Goal: Check status: Check status

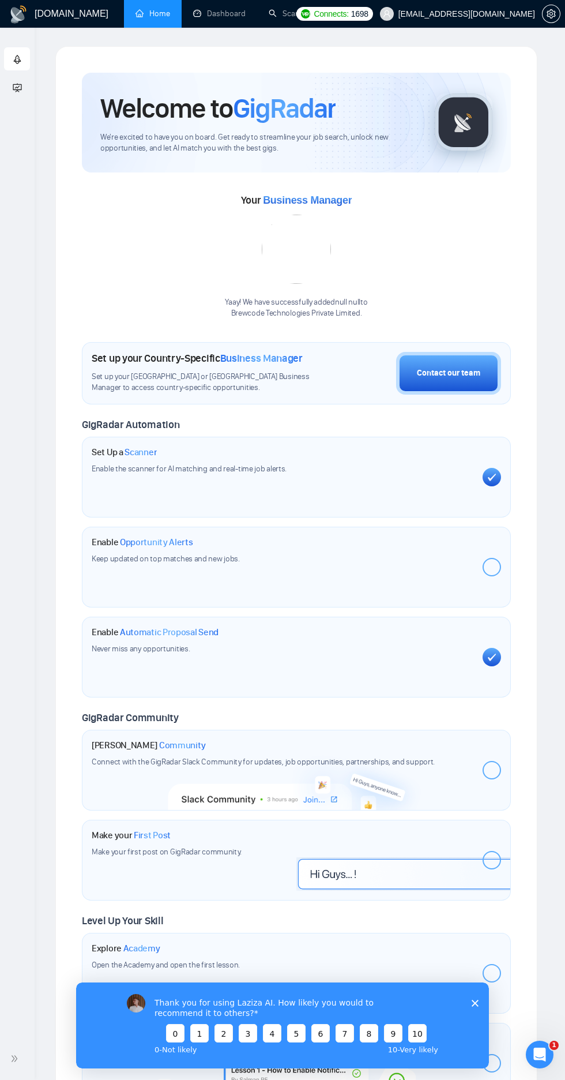
click at [212, 27] on li "Dashboard" at bounding box center [220, 14] width 76 height 28
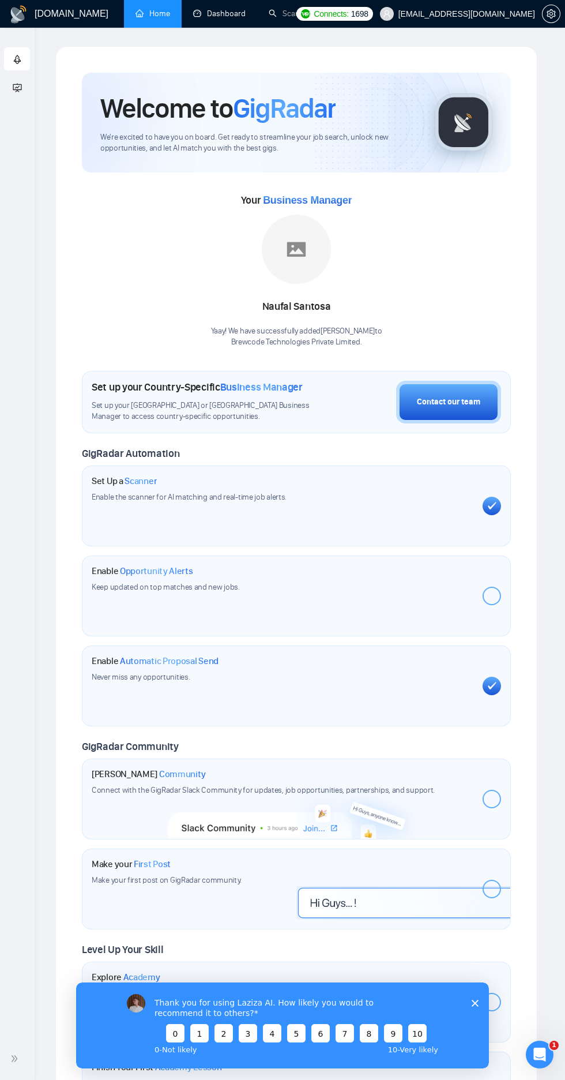
click at [223, 13] on link "Dashboard" at bounding box center [219, 14] width 53 height 10
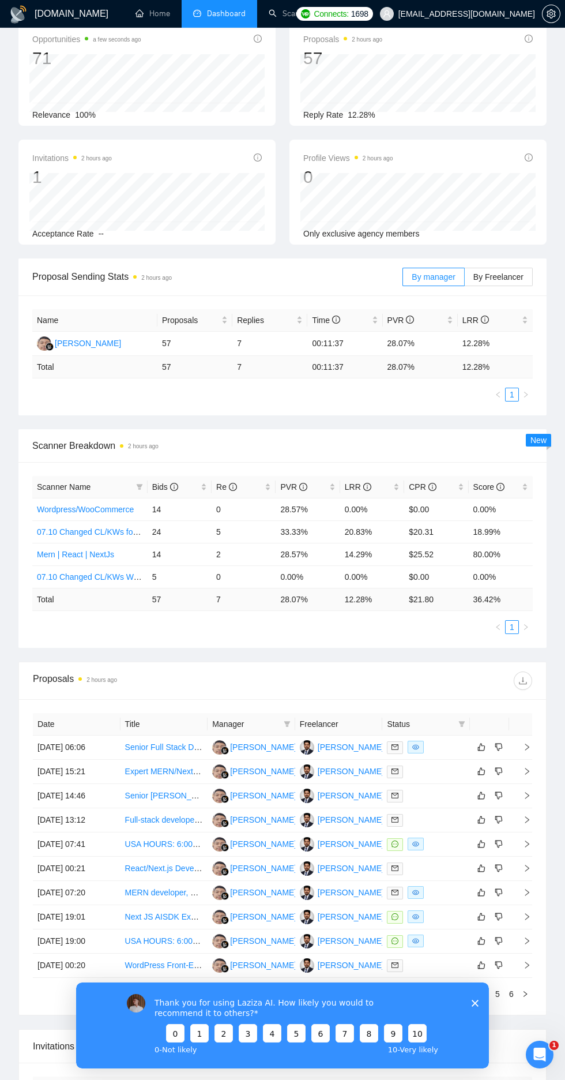
scroll to position [174, 0]
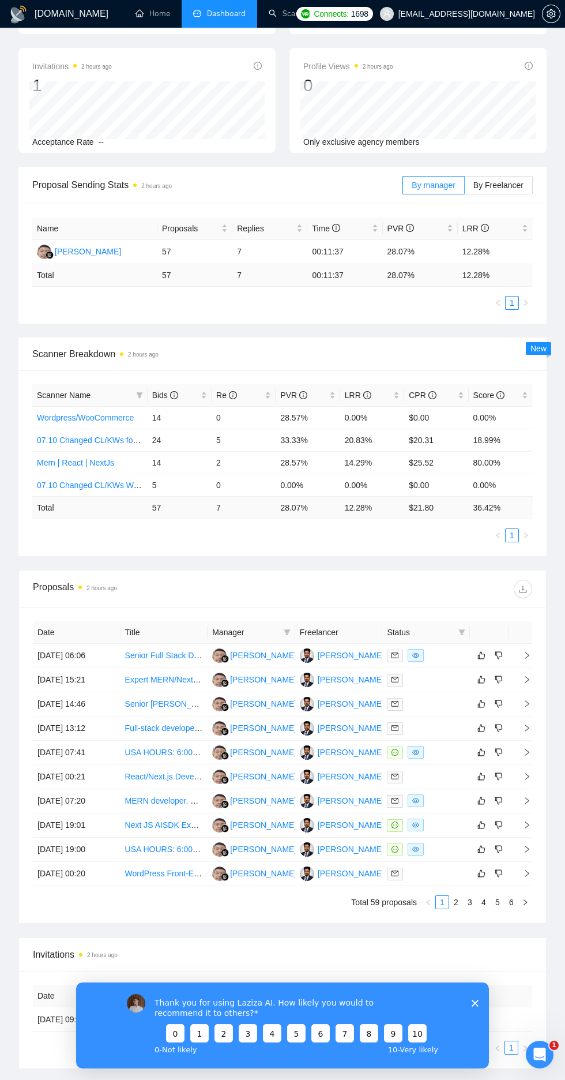
click at [72, 659] on td "14 Oct, 2025 06:06" at bounding box center [77, 656] width 88 height 24
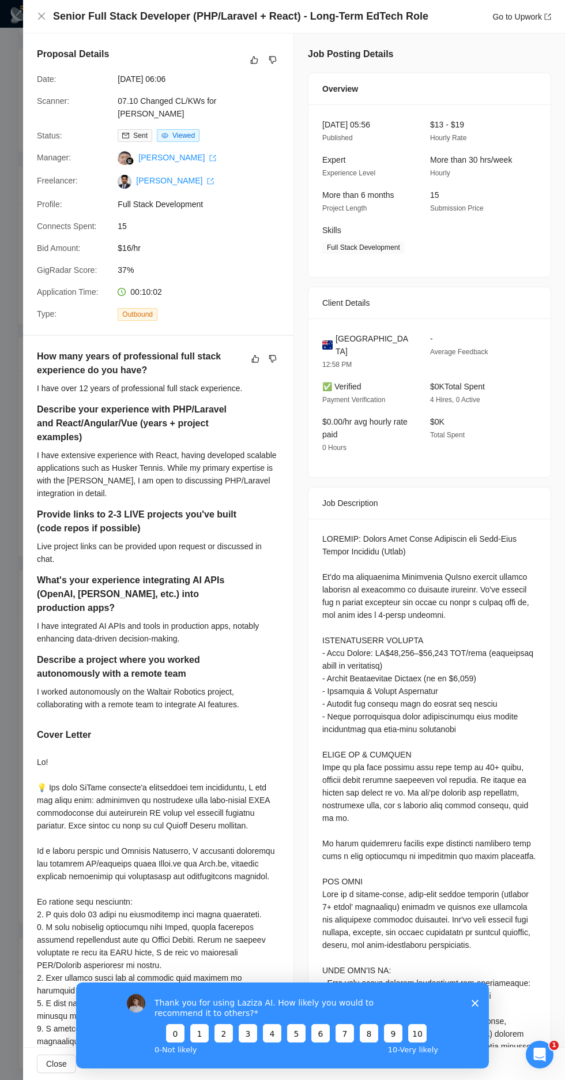
click at [24, 658] on div "How many years of professional full stack experience do you have? I have over 1…" at bounding box center [158, 764] width 271 height 857
click at [31, 647] on div "How many years of professional full stack experience do you have? I have over 1…" at bounding box center [158, 764] width 271 height 857
click at [43, 13] on icon "close" at bounding box center [41, 16] width 9 height 9
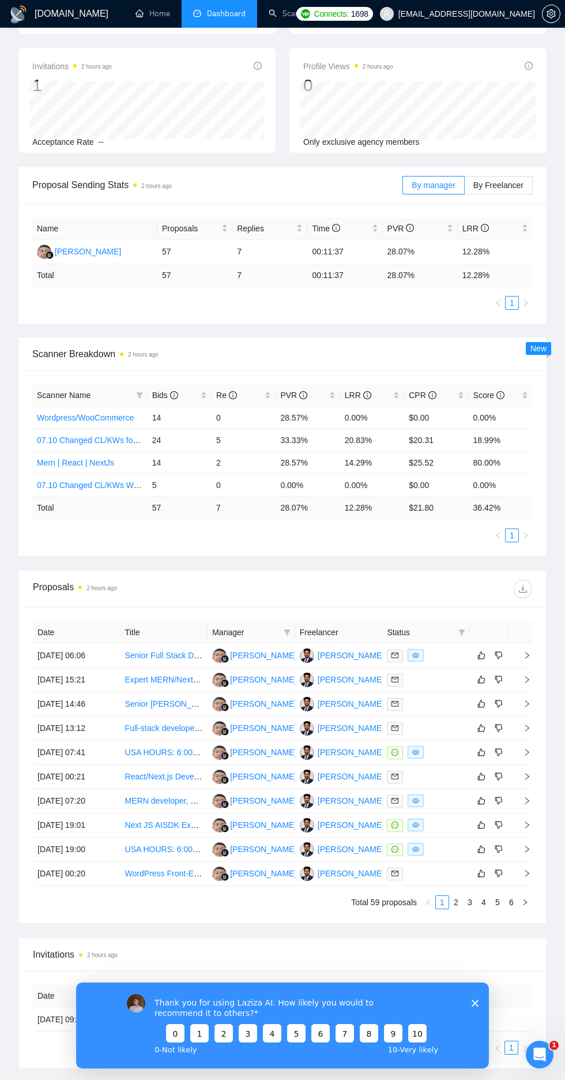
click at [416, 655] on icon "eye" at bounding box center [416, 655] width 7 height 7
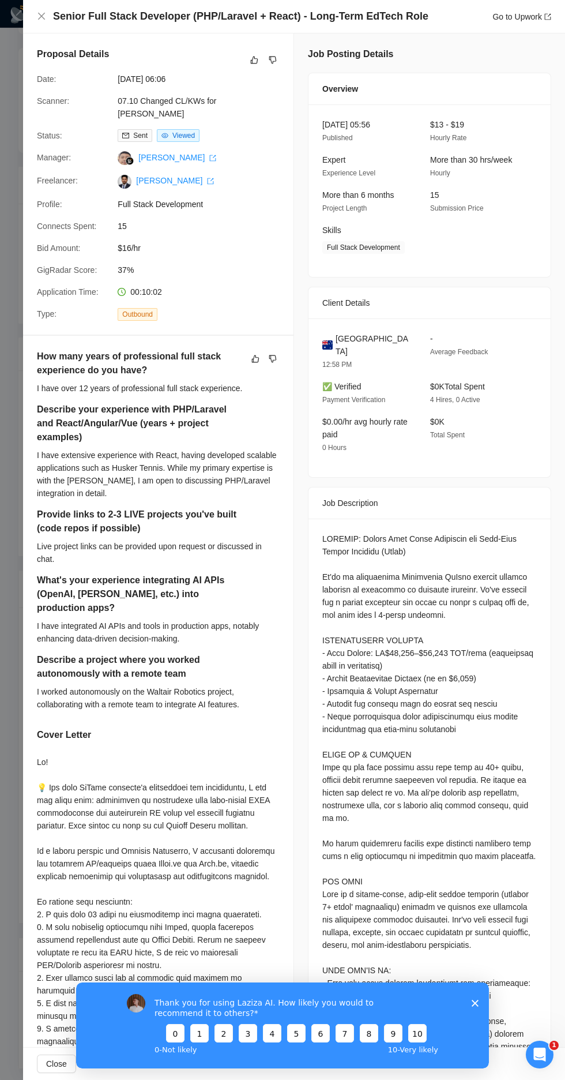
click at [28, 546] on div "How many years of professional full stack experience do you have? I have over 1…" at bounding box center [158, 764] width 271 height 857
click at [36, 544] on div "How many years of professional full stack experience do you have? I have over 1…" at bounding box center [158, 764] width 271 height 857
click at [42, 16] on icon "close" at bounding box center [41, 16] width 7 height 7
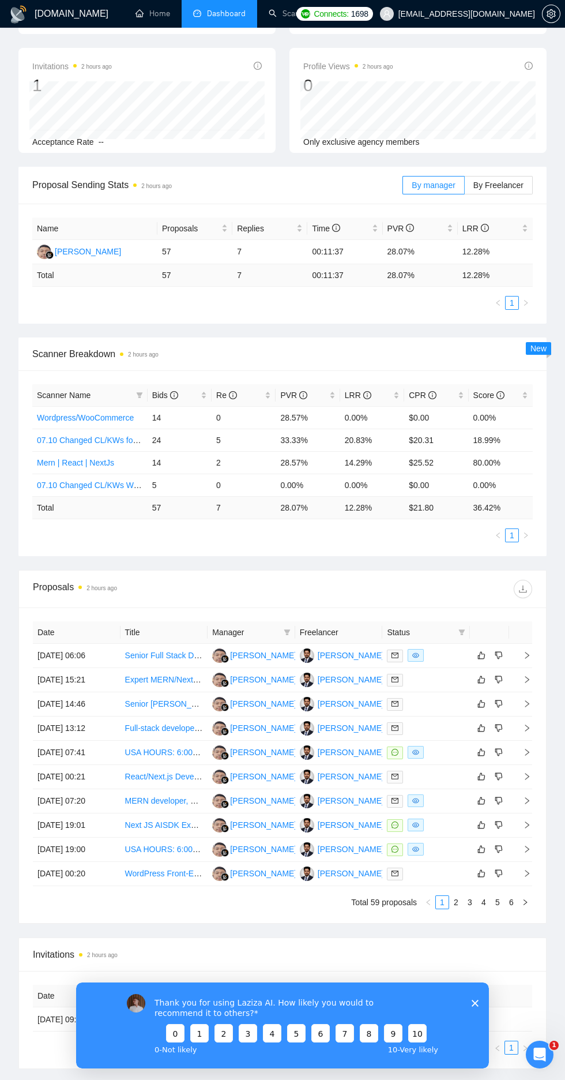
click at [91, 777] on td "13 Oct, 2025 00:21" at bounding box center [77, 777] width 88 height 24
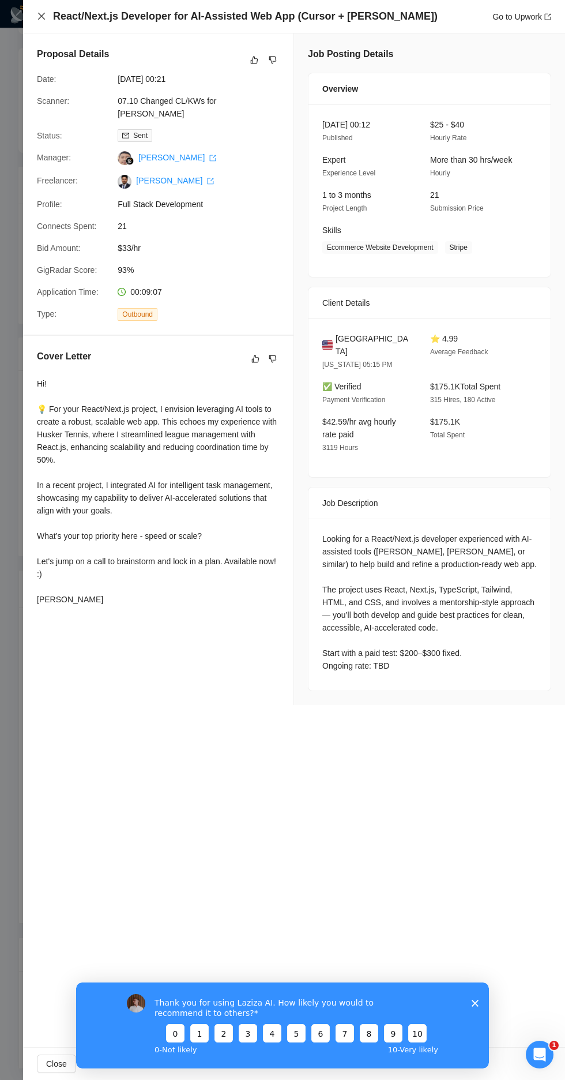
click at [42, 16] on icon "close" at bounding box center [41, 16] width 7 height 7
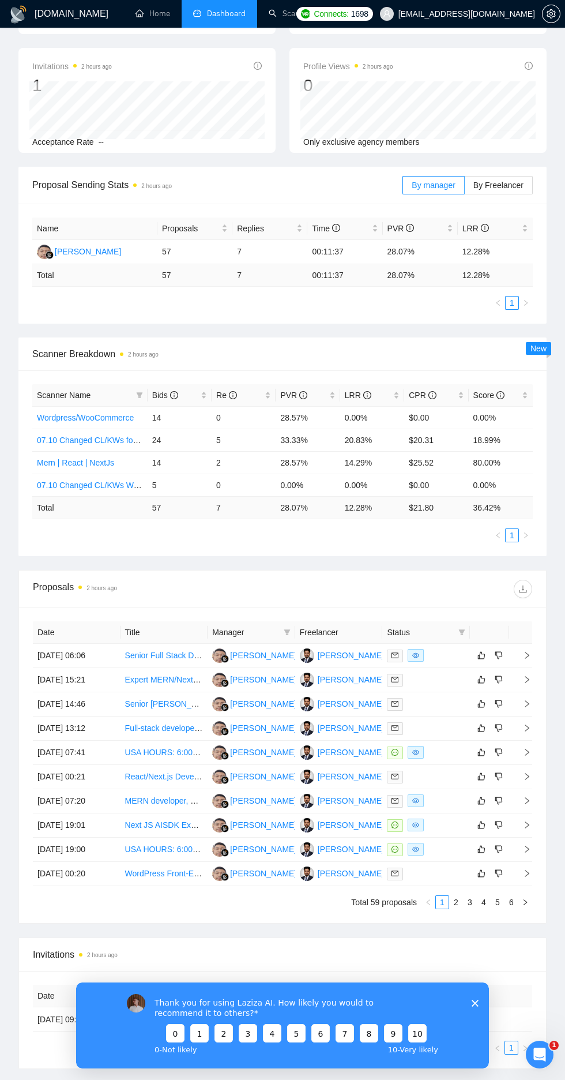
click at [85, 755] on td "13 Oct, 2025 07:41" at bounding box center [77, 753] width 88 height 24
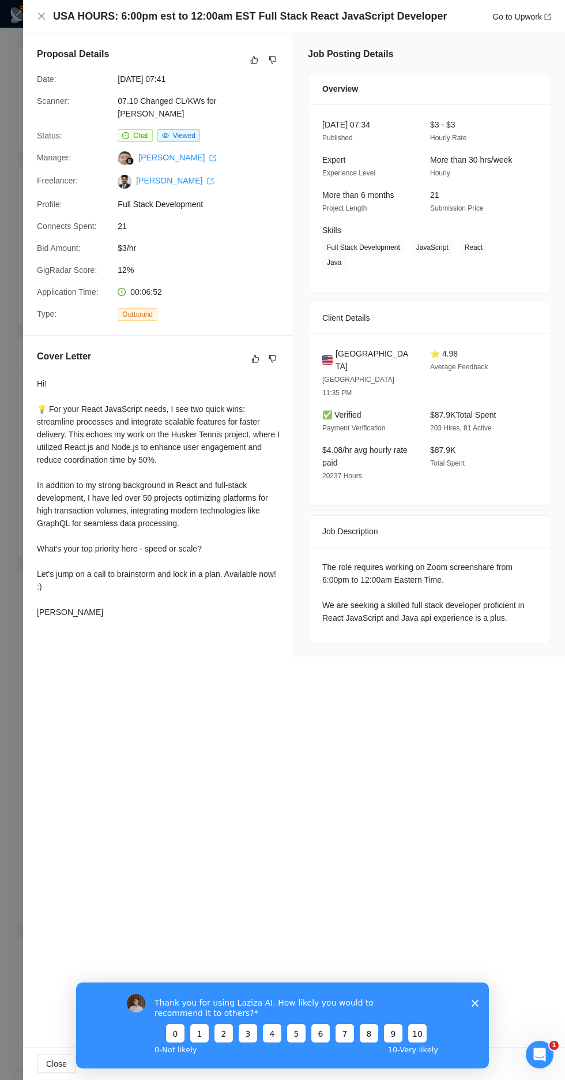
click at [20, 656] on div at bounding box center [282, 540] width 565 height 1080
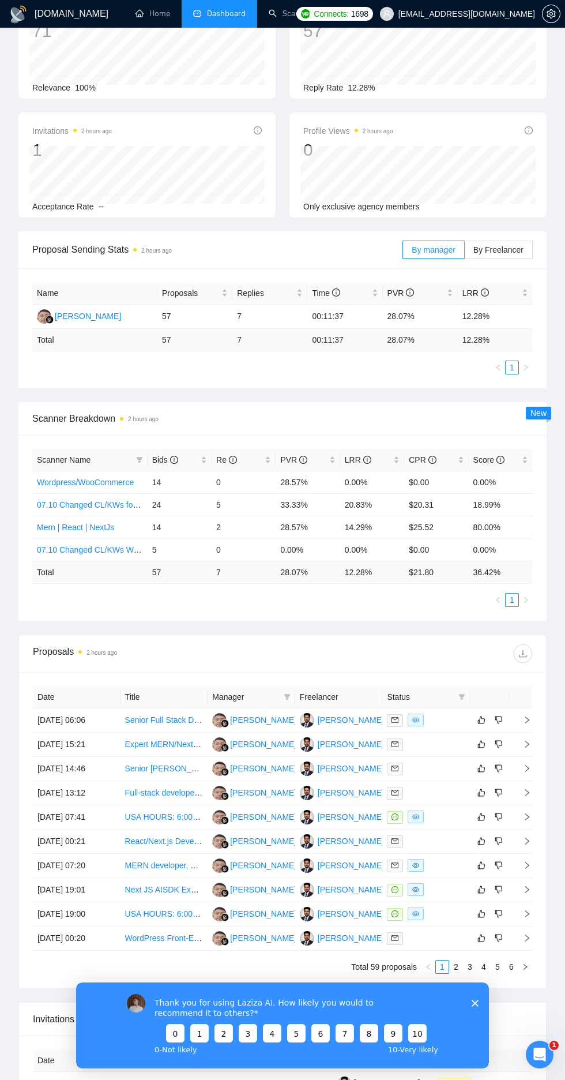
scroll to position [0, 0]
